Goal: Obtain resource: Obtain resource

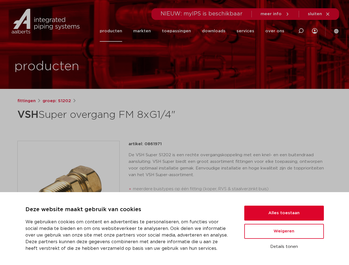
click at [174, 133] on div "fittingen groep: S1202 VSH Super overgang FM 8xG1/4"" at bounding box center [174, 223] width 323 height 251
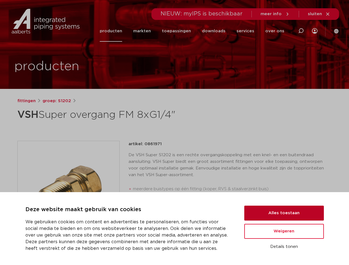
click at [284, 213] on button "Alles toestaan" at bounding box center [284, 213] width 80 height 15
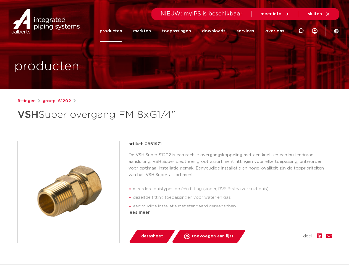
click at [284, 232] on div "datasheet toevoegen aan lijst opslaan in my IPS verwijder uit lijst deel:" at bounding box center [232, 236] width 199 height 13
click at [284, 247] on div "fittingen groep: S1202 VSH Super overgang FM 8xG1/4"" at bounding box center [174, 223] width 323 height 251
click at [301, 31] on icon at bounding box center [301, 31] width 7 height 7
click at [319, 14] on span "sluiten" at bounding box center [315, 14] width 14 height 4
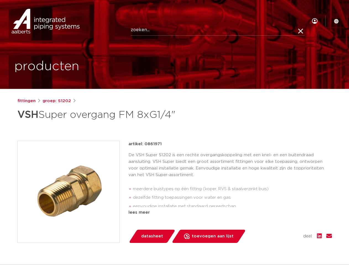
click at [69, 192] on img at bounding box center [69, 192] width 102 height 102
